Goal: Transaction & Acquisition: Book appointment/travel/reservation

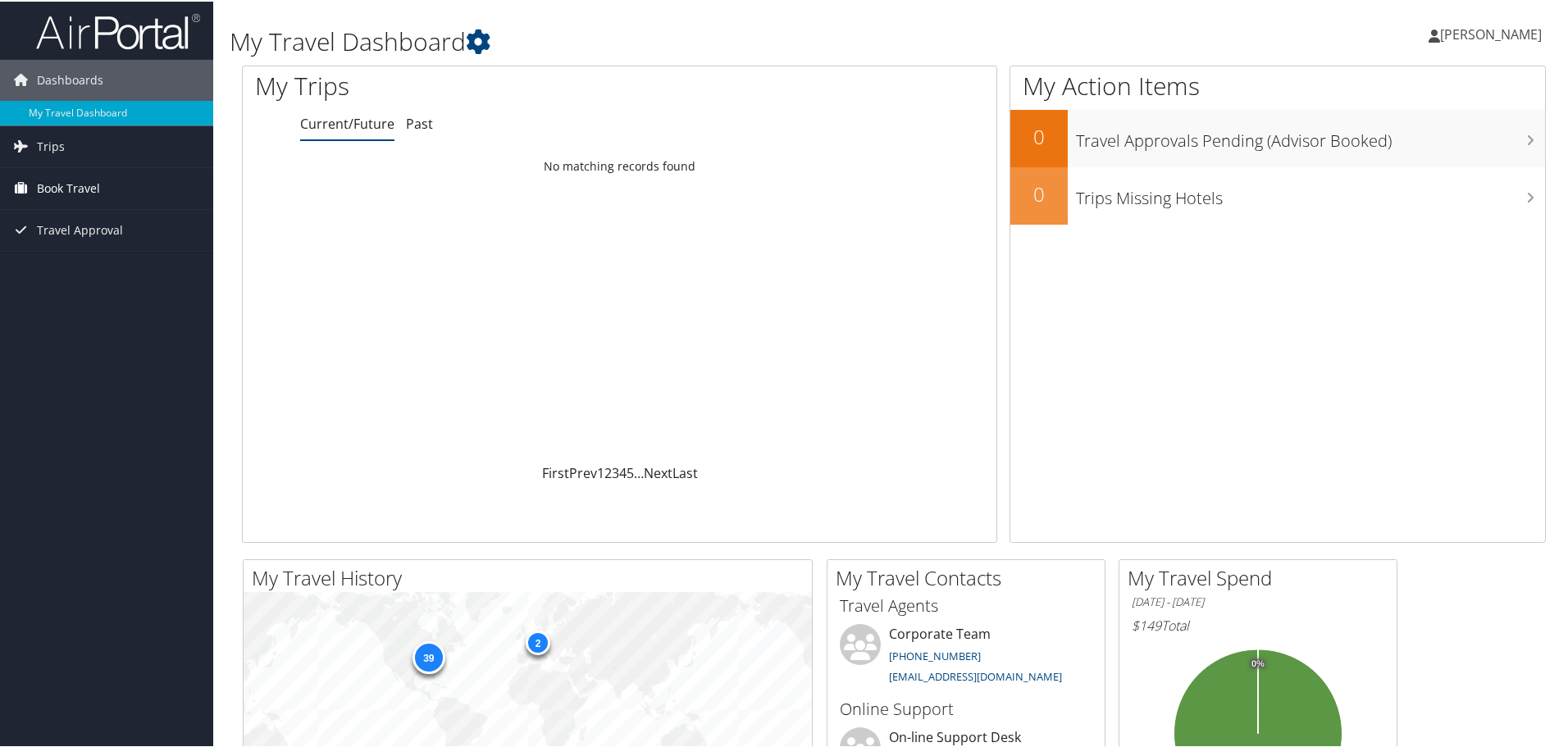
click at [77, 192] on span "Book Travel" at bounding box center [68, 187] width 63 height 41
click at [98, 274] on link "Book/Manage Online Trips" at bounding box center [106, 268] width 213 height 25
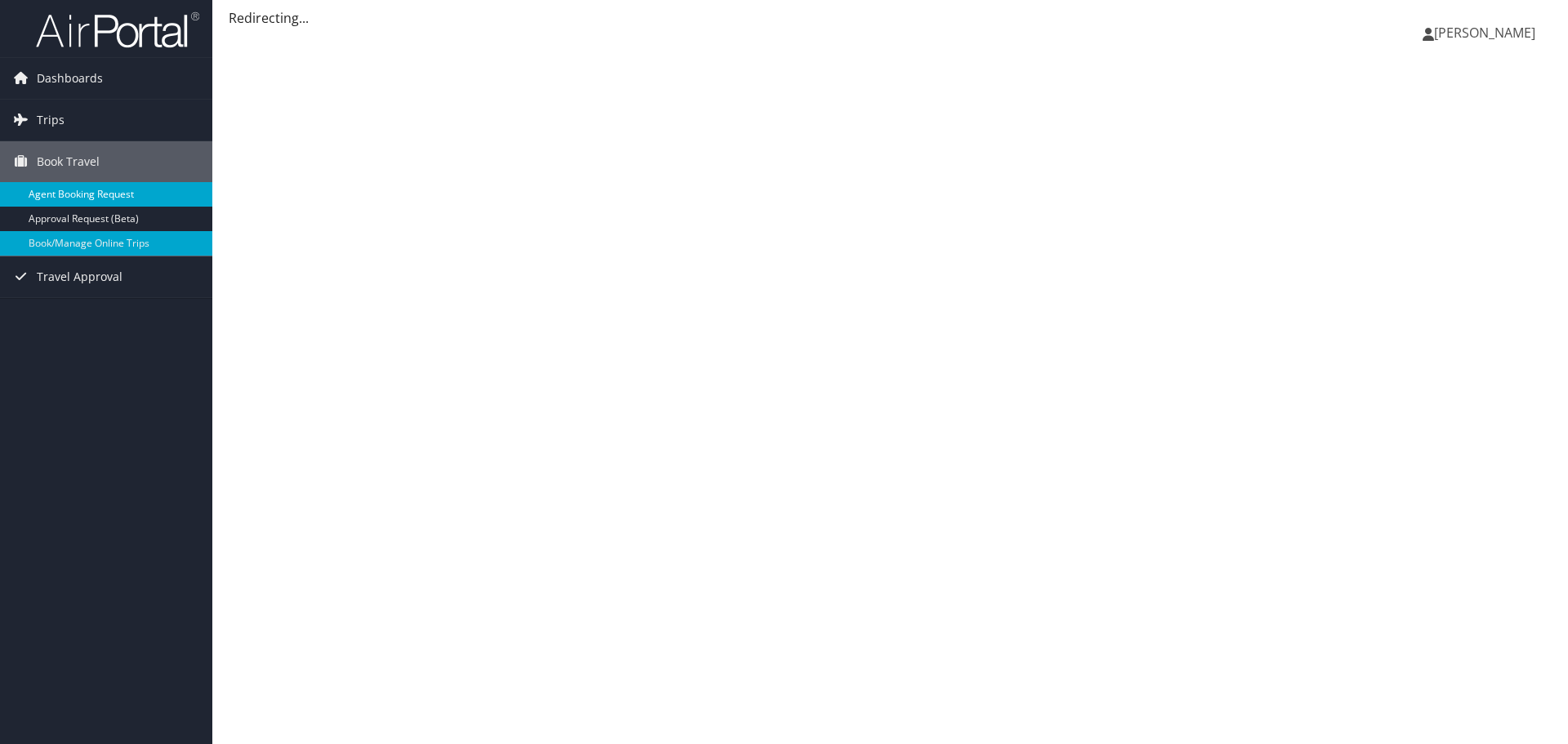
click at [92, 198] on link "Agent Booking Request" at bounding box center [106, 194] width 212 height 25
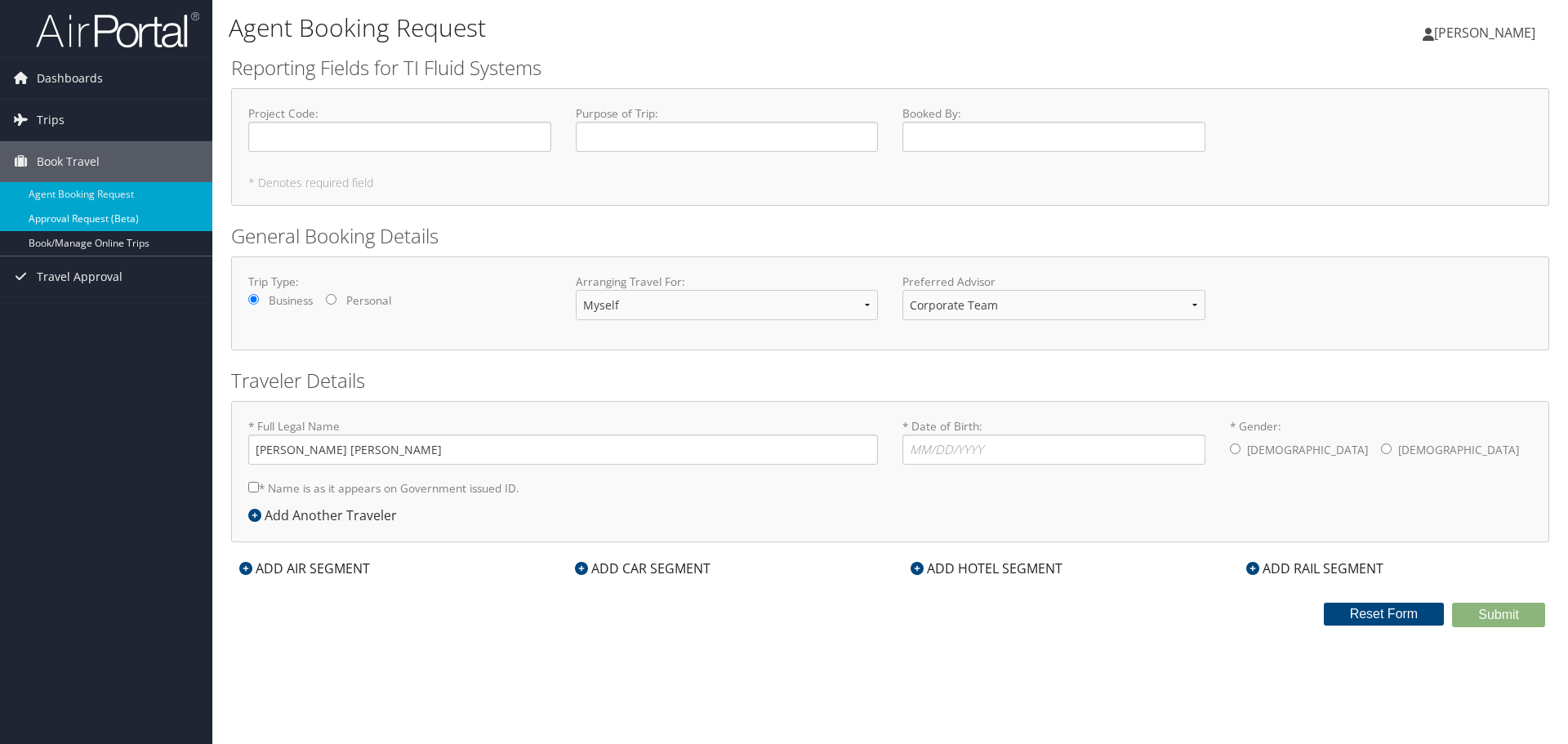
click at [139, 220] on link "Approval Request (Beta)" at bounding box center [106, 219] width 212 height 25
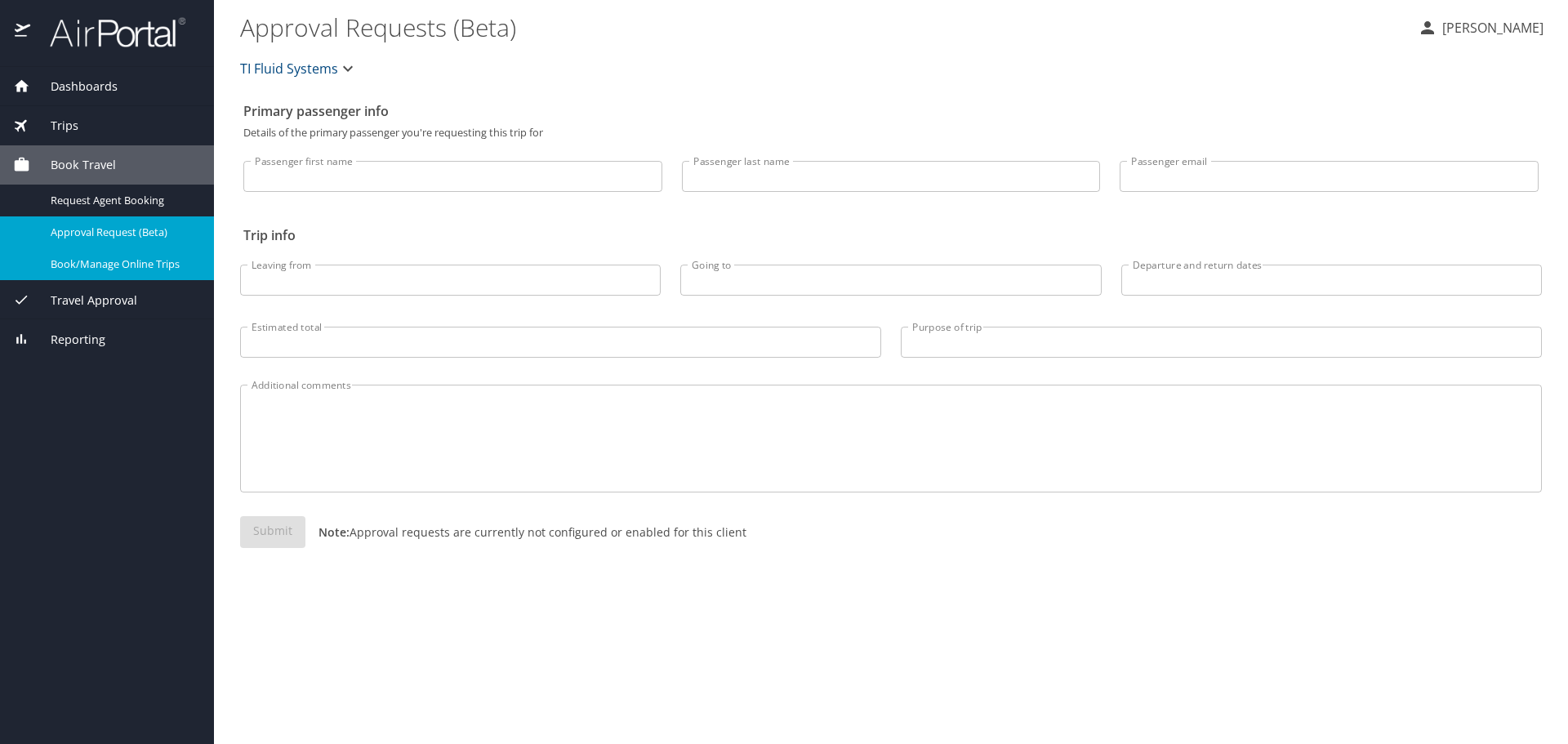
click at [100, 254] on link "Book/Manage Online Trips" at bounding box center [107, 264] width 214 height 32
